Goal: Task Accomplishment & Management: Manage account settings

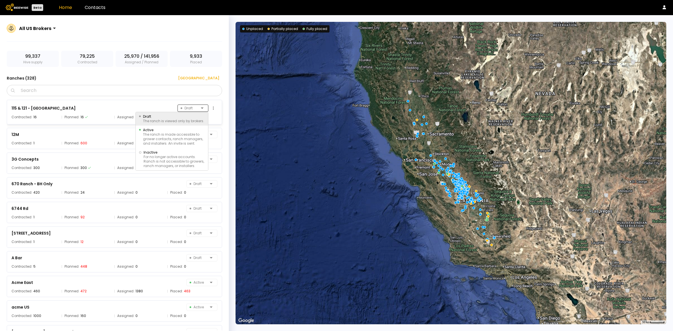
click at [206, 108] on div at bounding box center [206, 108] width 0 height 0
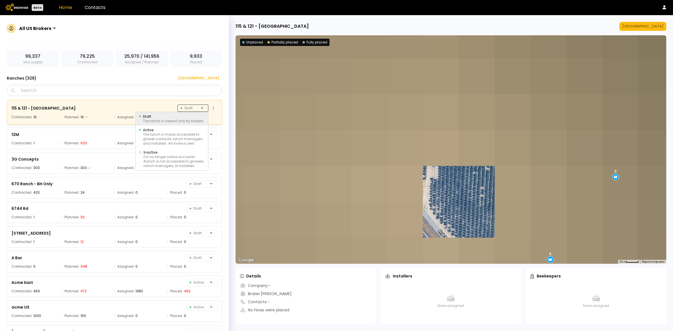
click at [206, 108] on div at bounding box center [206, 108] width 0 height 0
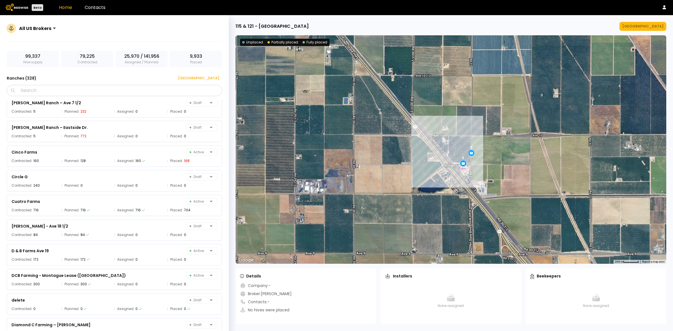
scroll to position [1472, 0]
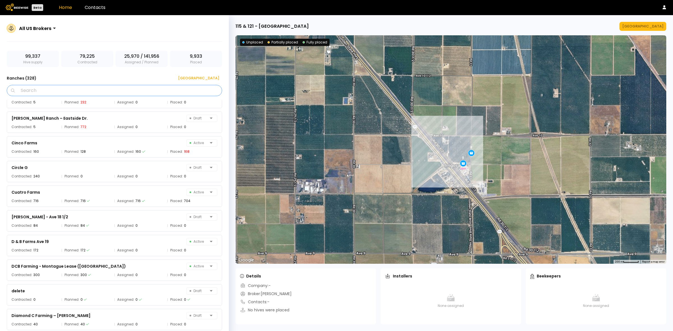
click at [47, 93] on input "Search" at bounding box center [116, 90] width 201 height 11
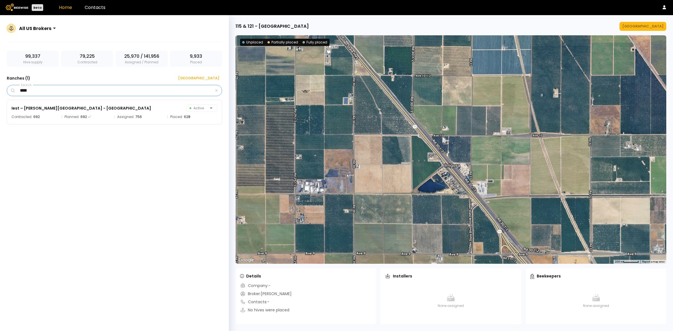
type input "****"
click at [126, 205] on div "Iest – [PERSON_NAME][GEOGRAPHIC_DATA] 16 Active Contracted: 692 Planned: 692 As…" at bounding box center [117, 215] width 221 height 231
click at [105, 110] on div "Iest – [PERSON_NAME][GEOGRAPHIC_DATA] - [GEOGRAPHIC_DATA] 16 Active" at bounding box center [114, 108] width 206 height 8
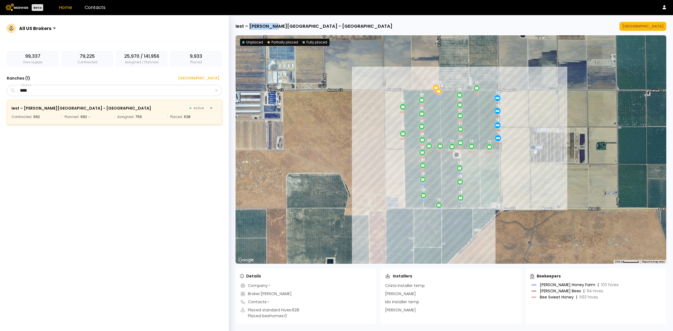
drag, startPoint x: 249, startPoint y: 26, endPoint x: 274, endPoint y: 26, distance: 25.2
click at [274, 26] on div "Iest – [PERSON_NAME][GEOGRAPHIC_DATA] - [GEOGRAPHIC_DATA]" at bounding box center [314, 26] width 157 height 7
copy div "[PERSON_NAME] Creek"
drag, startPoint x: 334, startPoint y: 27, endPoint x: 280, endPoint y: 26, distance: 53.6
click at [280, 26] on div "Iest – [PERSON_NAME][GEOGRAPHIC_DATA] - [GEOGRAPHIC_DATA]" at bounding box center [451, 26] width 431 height 9
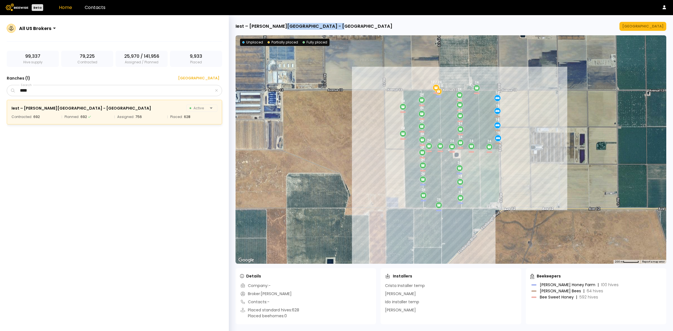
copy div "[GEOGRAPHIC_DATA]"
click at [646, 28] on div "[GEOGRAPHIC_DATA]" at bounding box center [642, 27] width 41 height 6
